Goal: Task Accomplishment & Management: Use online tool/utility

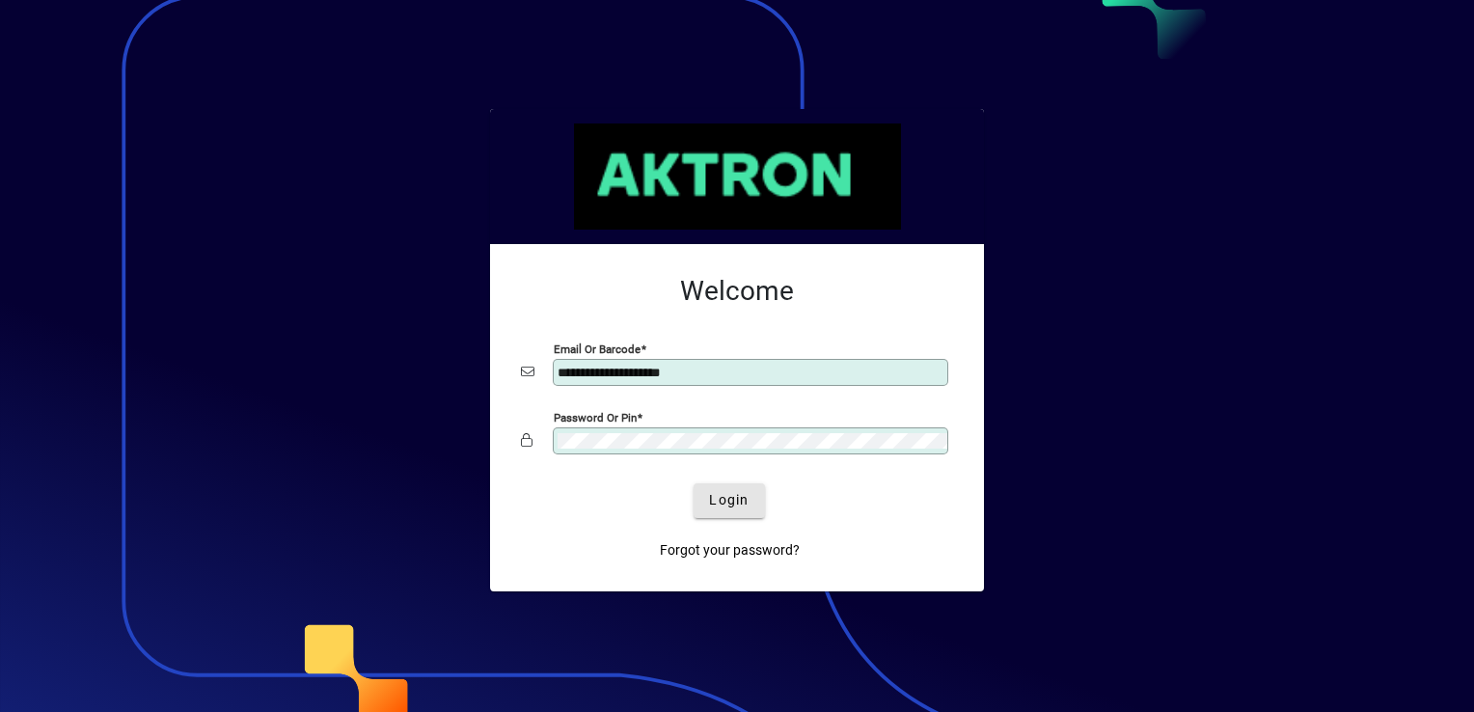
click at [727, 493] on span "Login" at bounding box center [729, 500] width 40 height 20
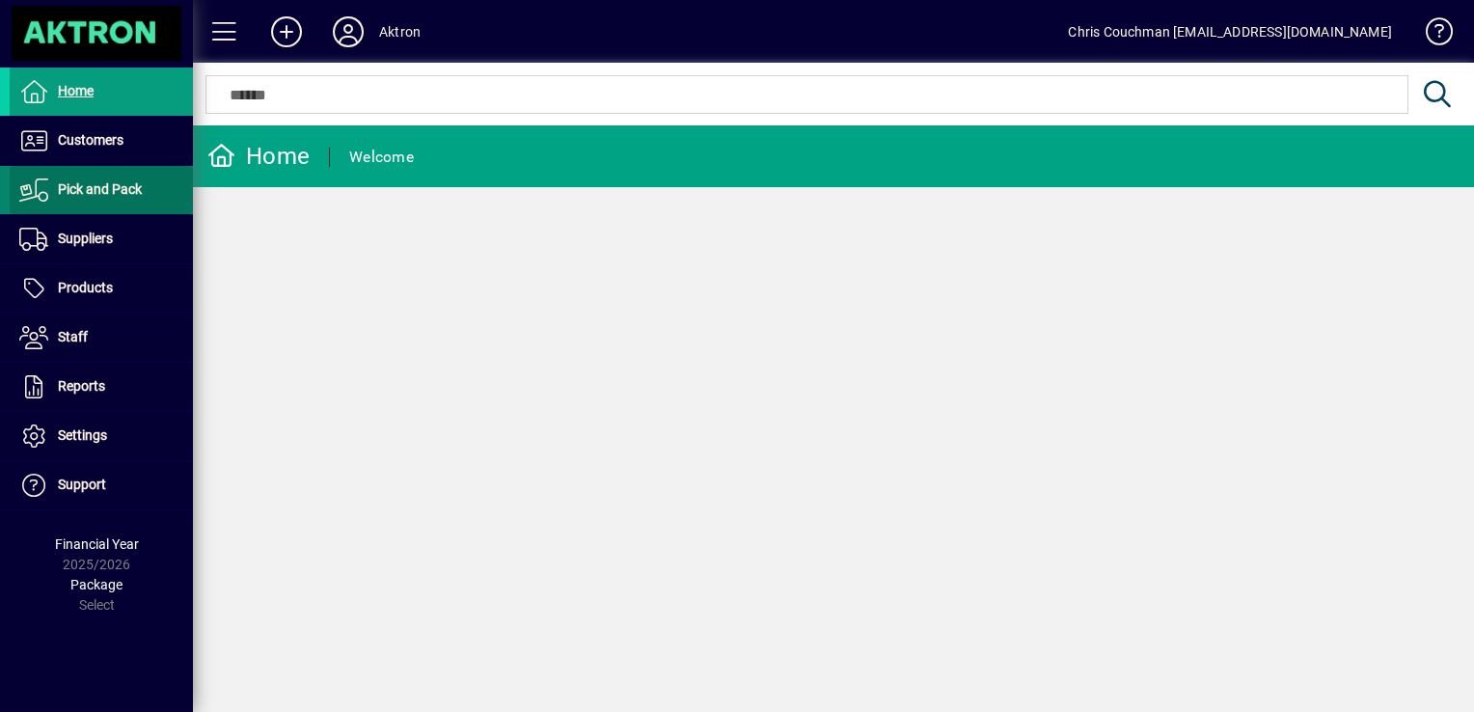
click at [101, 189] on span "Pick and Pack" at bounding box center [100, 188] width 84 height 15
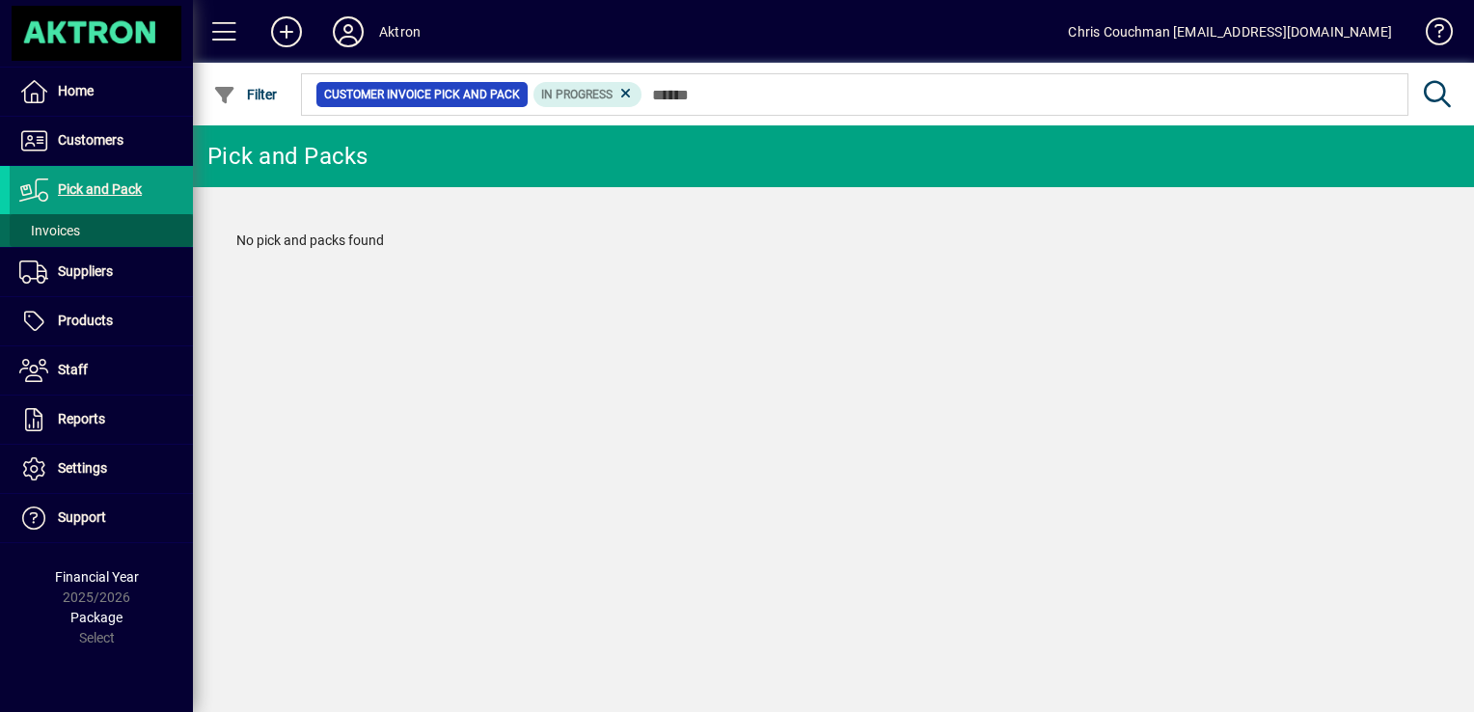
click at [72, 230] on span "Invoices" at bounding box center [49, 230] width 61 height 15
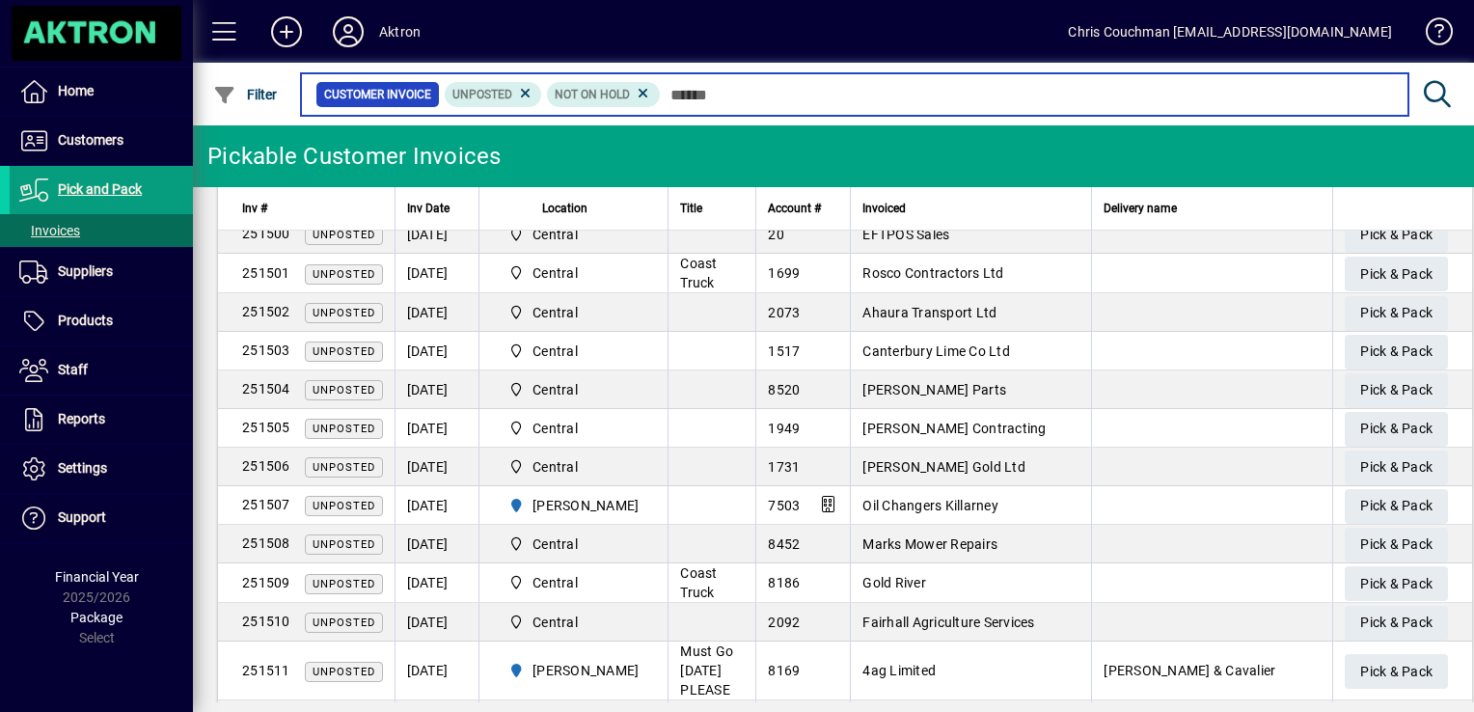
scroll to position [1262, 0]
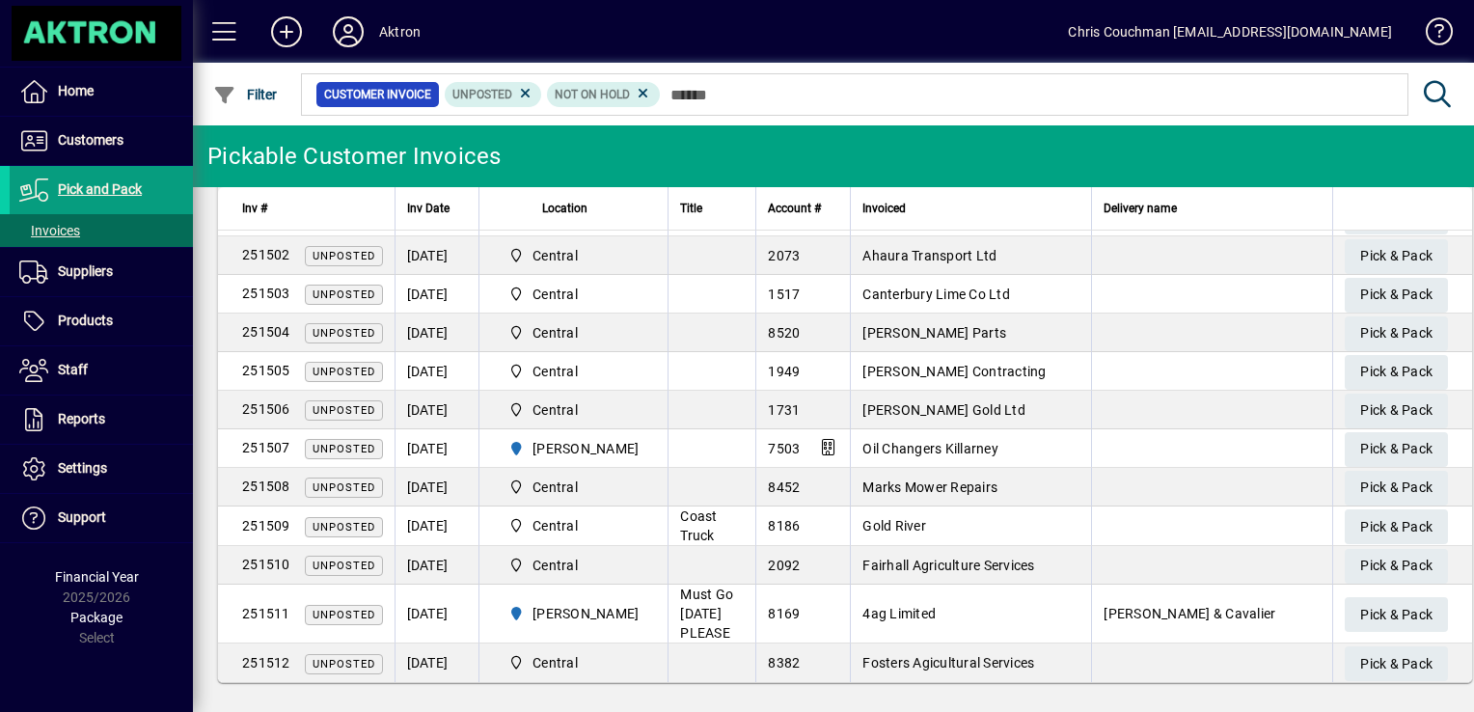
click at [1413, 135] on mat-toolbar-row "Pickable Customer Invoices" at bounding box center [833, 156] width 1281 height 62
